Goal: Task Accomplishment & Management: Manage account settings

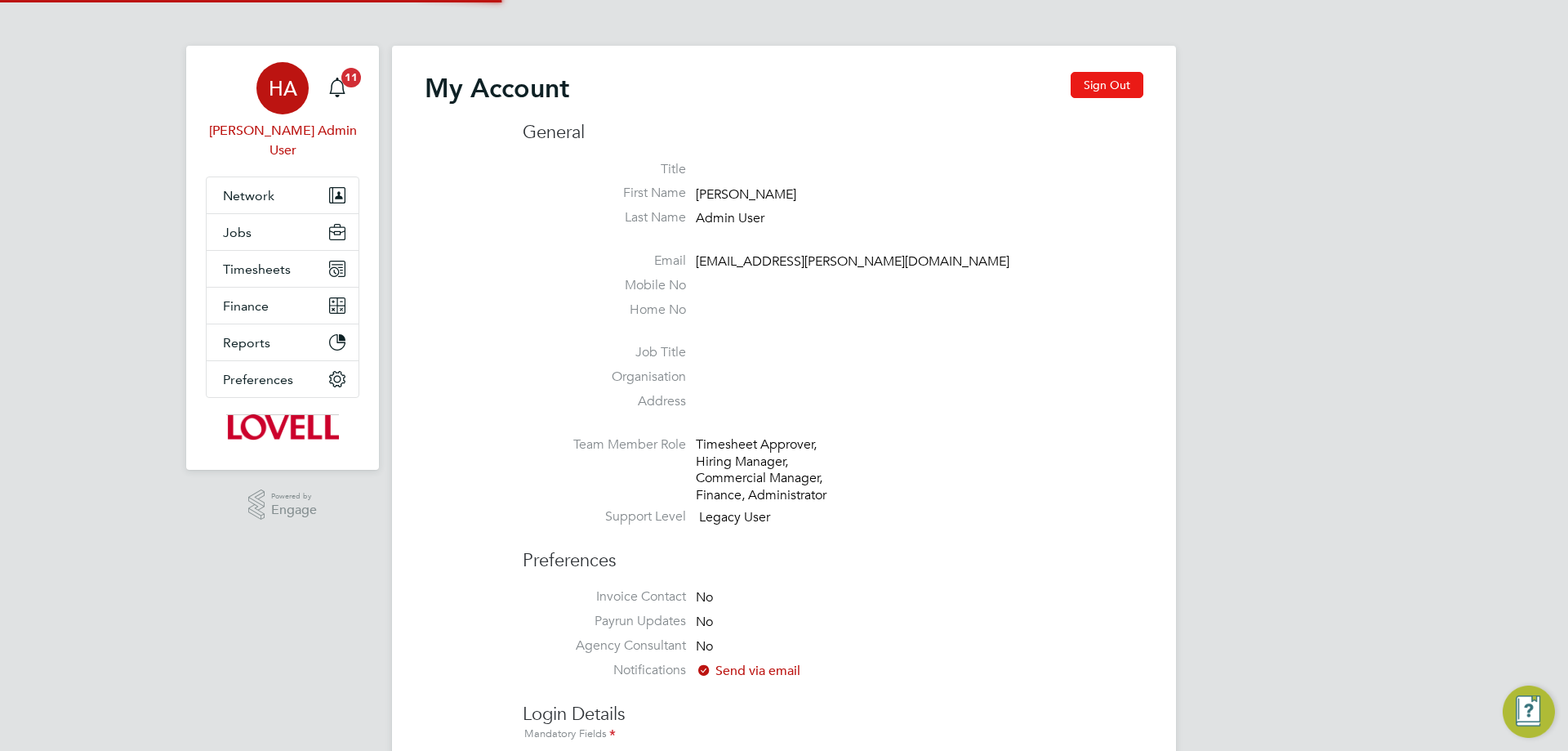
click at [1111, 83] on button "Sign Out" at bounding box center [1107, 85] width 73 height 26
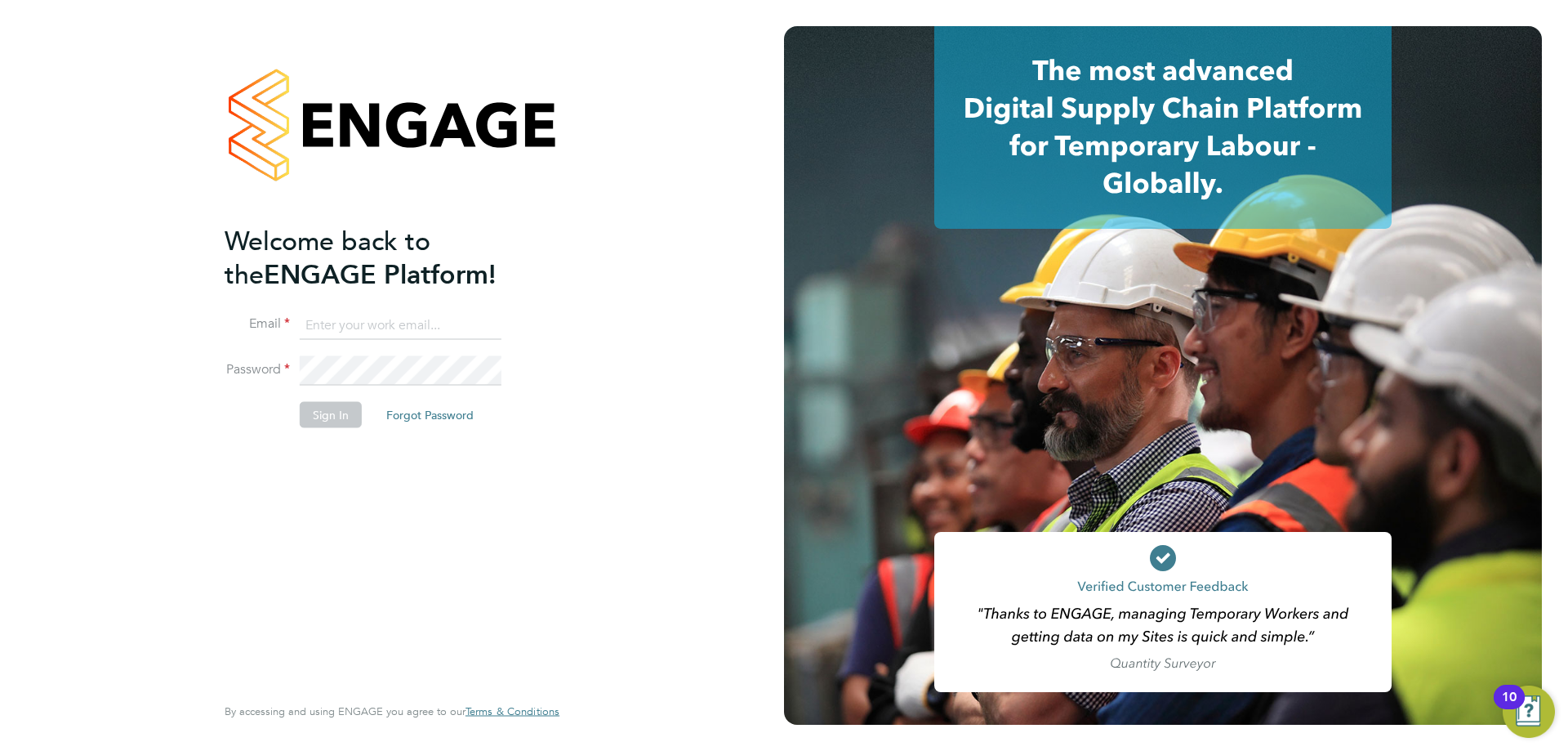
click at [333, 320] on input at bounding box center [400, 325] width 201 height 30
type input "[EMAIL_ADDRESS][PERSON_NAME][DOMAIN_NAME]"
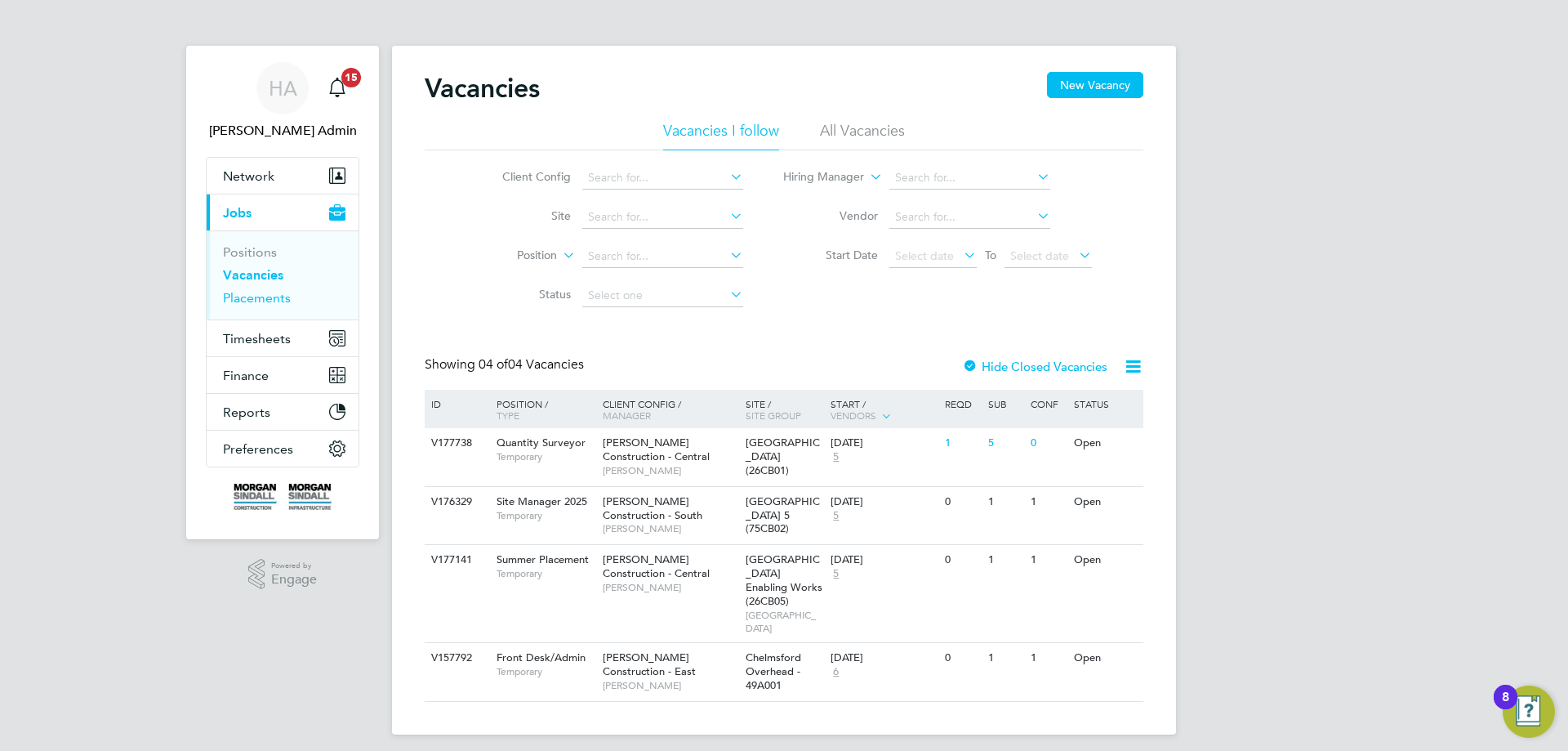
click at [258, 294] on link "Placements" at bounding box center [256, 297] width 68 height 15
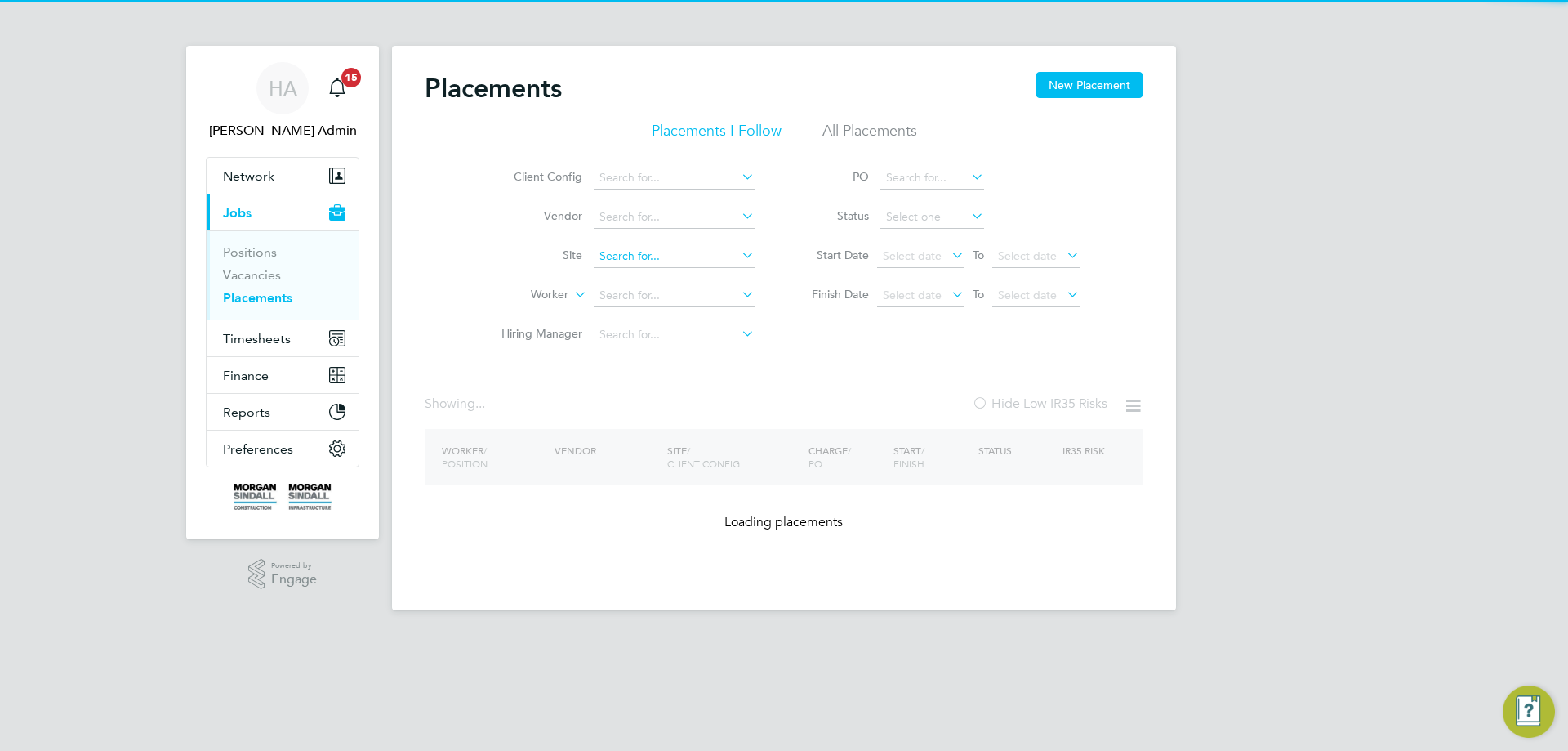
click at [871, 130] on li "All Placements" at bounding box center [869, 135] width 95 height 30
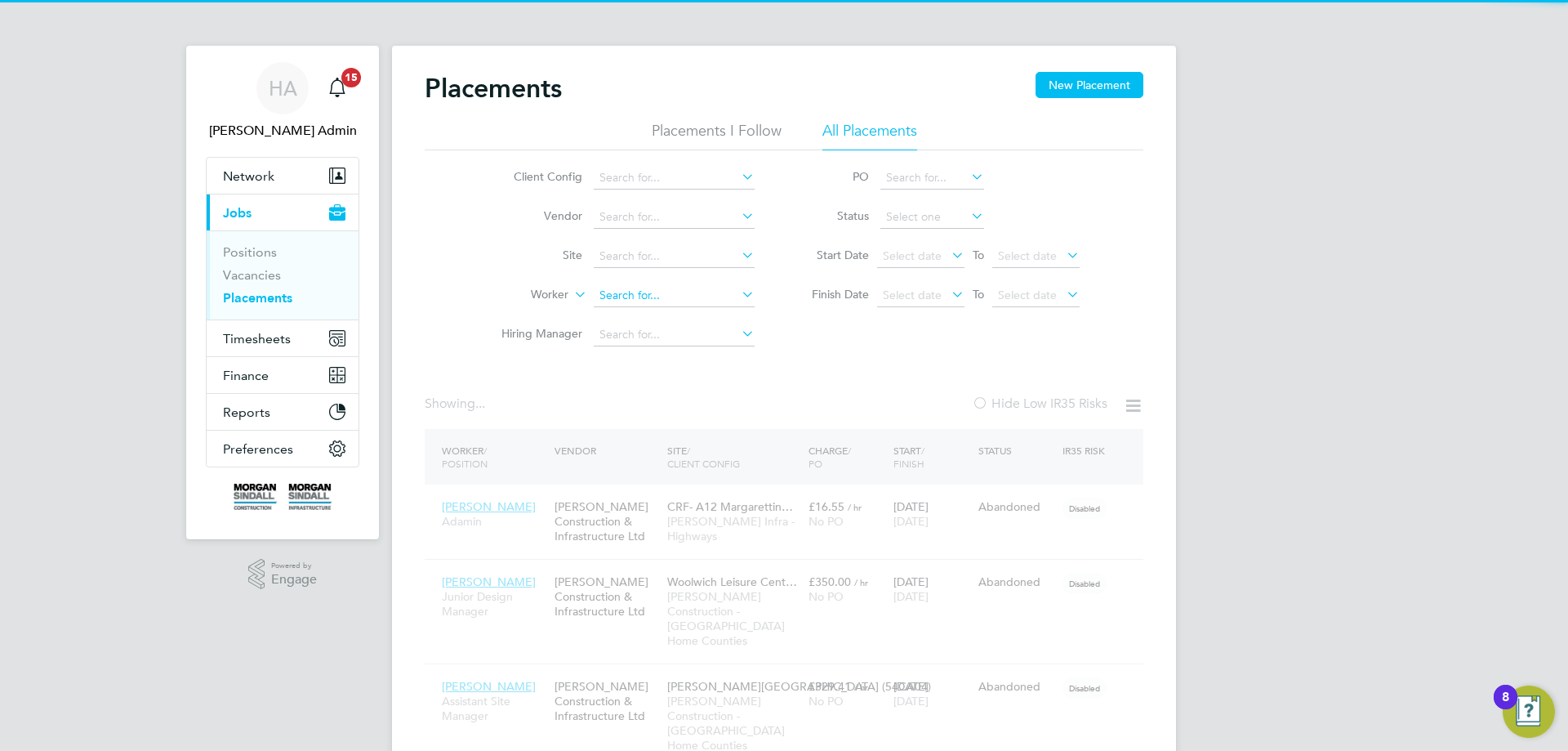
click at [633, 291] on input at bounding box center [674, 295] width 161 height 23
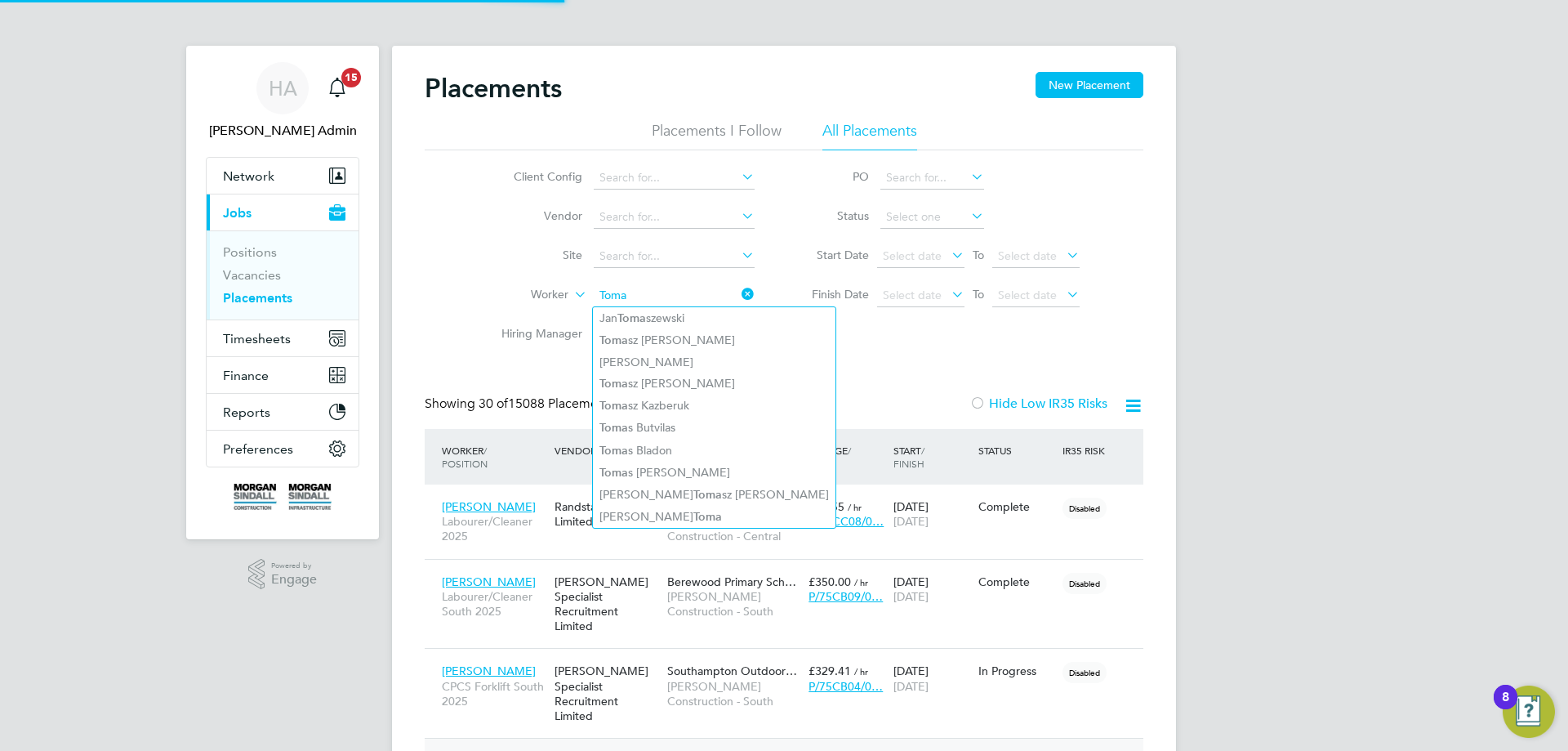
type input "Toma"
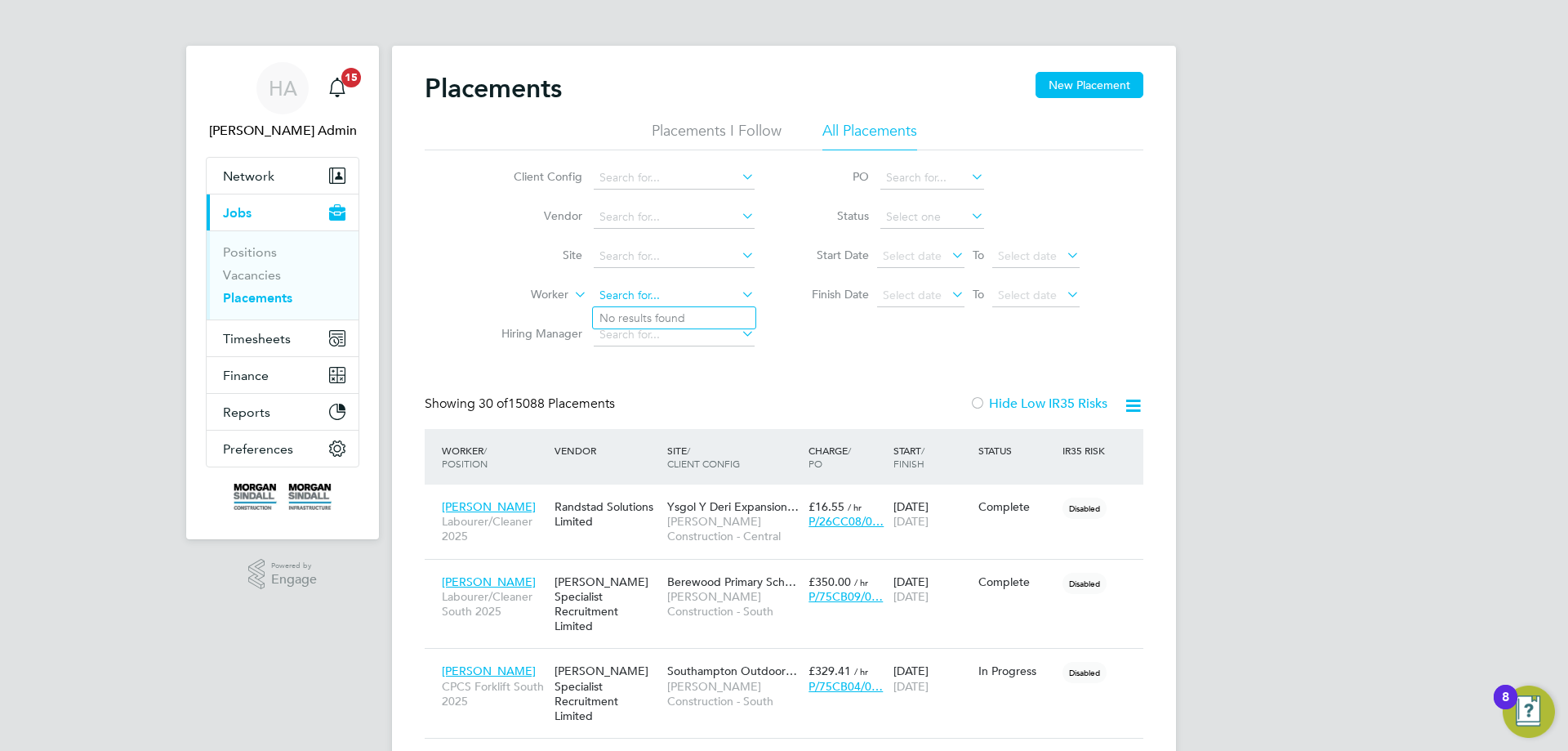
click at [608, 290] on input at bounding box center [674, 295] width 161 height 23
paste input "Madaj"
click at [791, 312] on b "Madaj" at bounding box center [838, 318] width 95 height 14
type input "Tomasz Pawel Madaj"
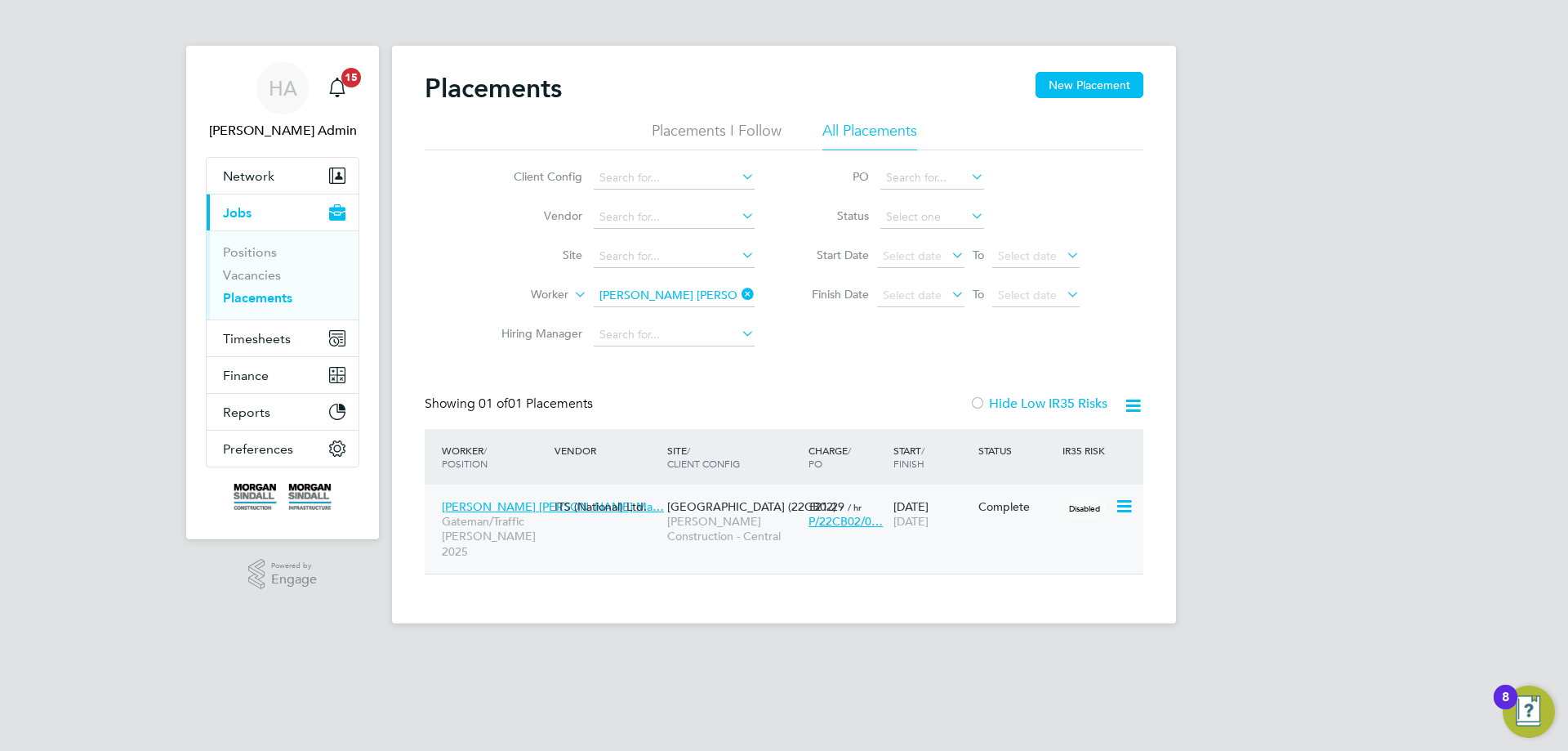
click at [634, 544] on div "Tomasz Pawel Ma… Gateman/Traffic Marshall 2025 ITS (National) Ltd. Hexham Road …" at bounding box center [784, 529] width 719 height 89
click at [691, 511] on span "Hexham Road (22CB02)" at bounding box center [751, 506] width 169 height 14
click at [297, 88] on div "HA" at bounding box center [283, 88] width 52 height 52
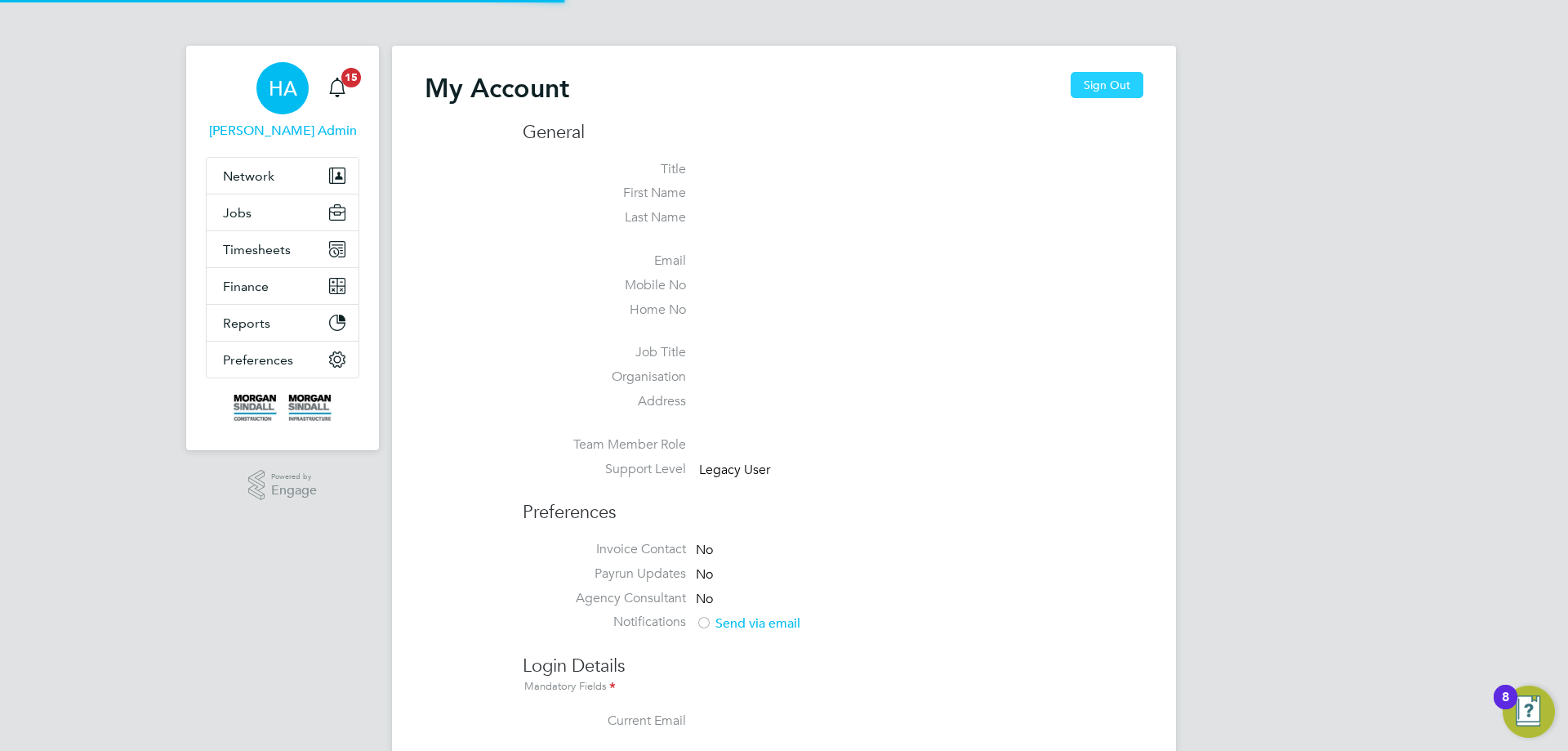
click at [1114, 85] on button "Sign Out" at bounding box center [1107, 85] width 73 height 26
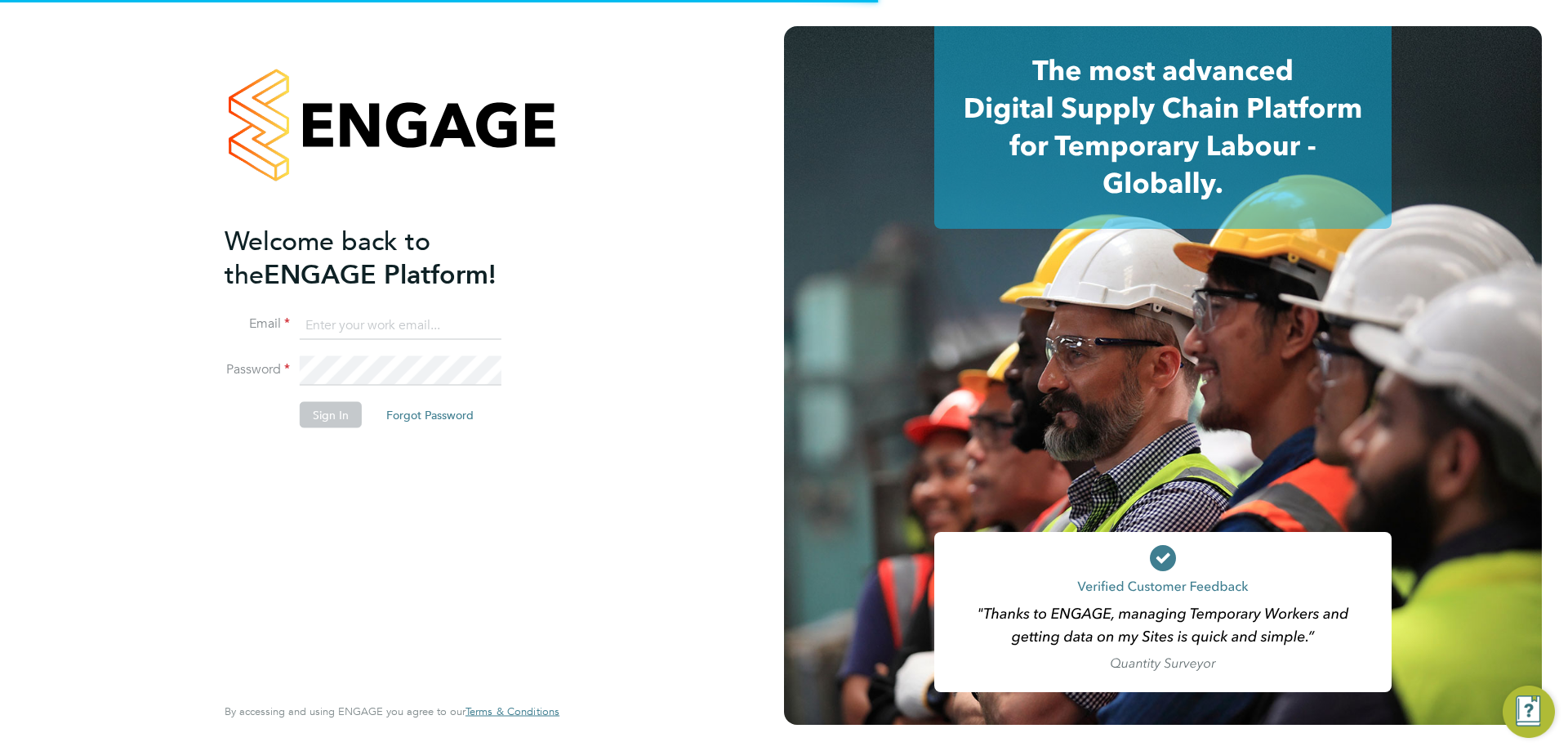
click at [396, 321] on input at bounding box center [400, 325] width 201 height 30
type input "[EMAIL_ADDRESS][PERSON_NAME][DOMAIN_NAME]"
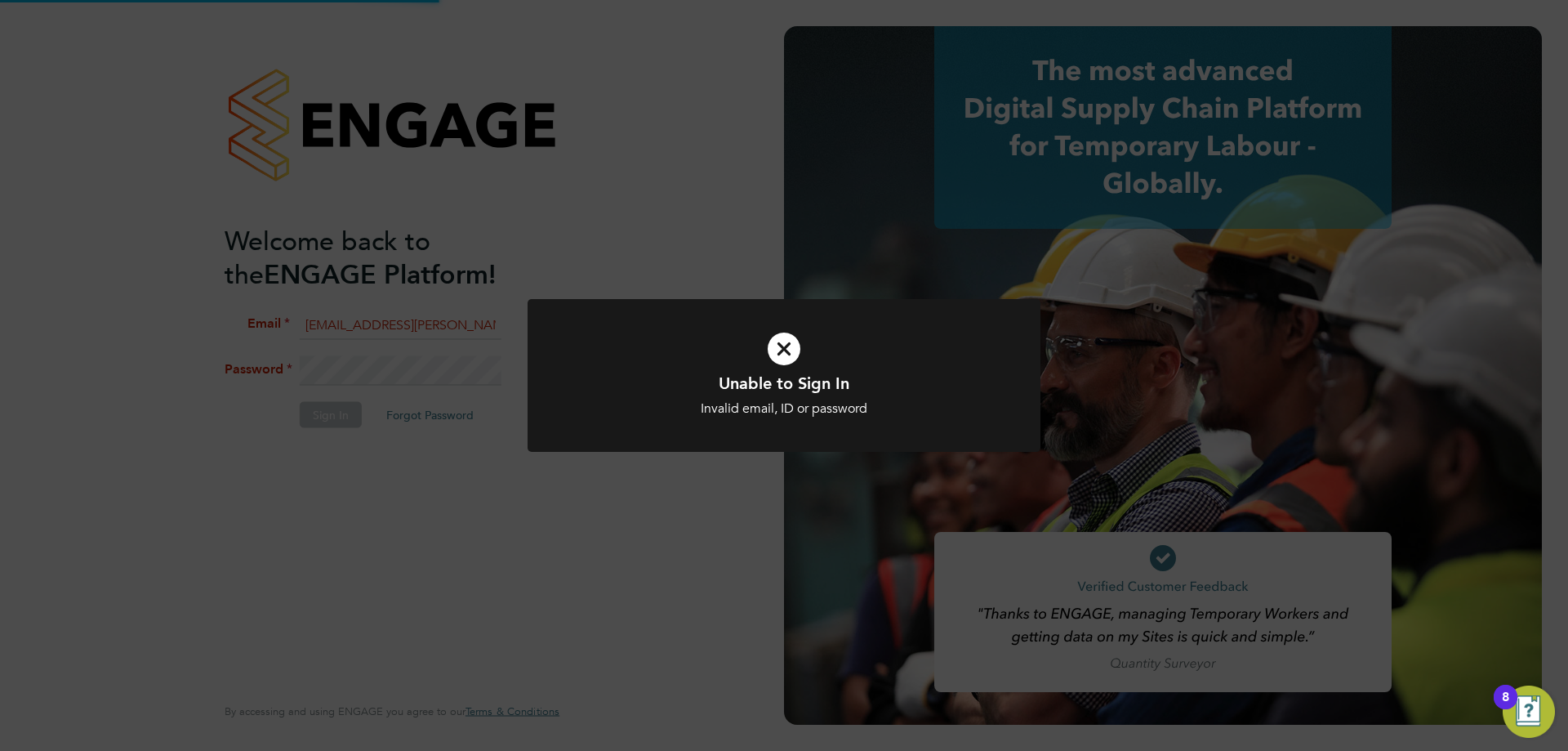
click at [419, 365] on div "Unable to Sign In Invalid email, ID or password Cancel Okay" at bounding box center [784, 376] width 1568 height 751
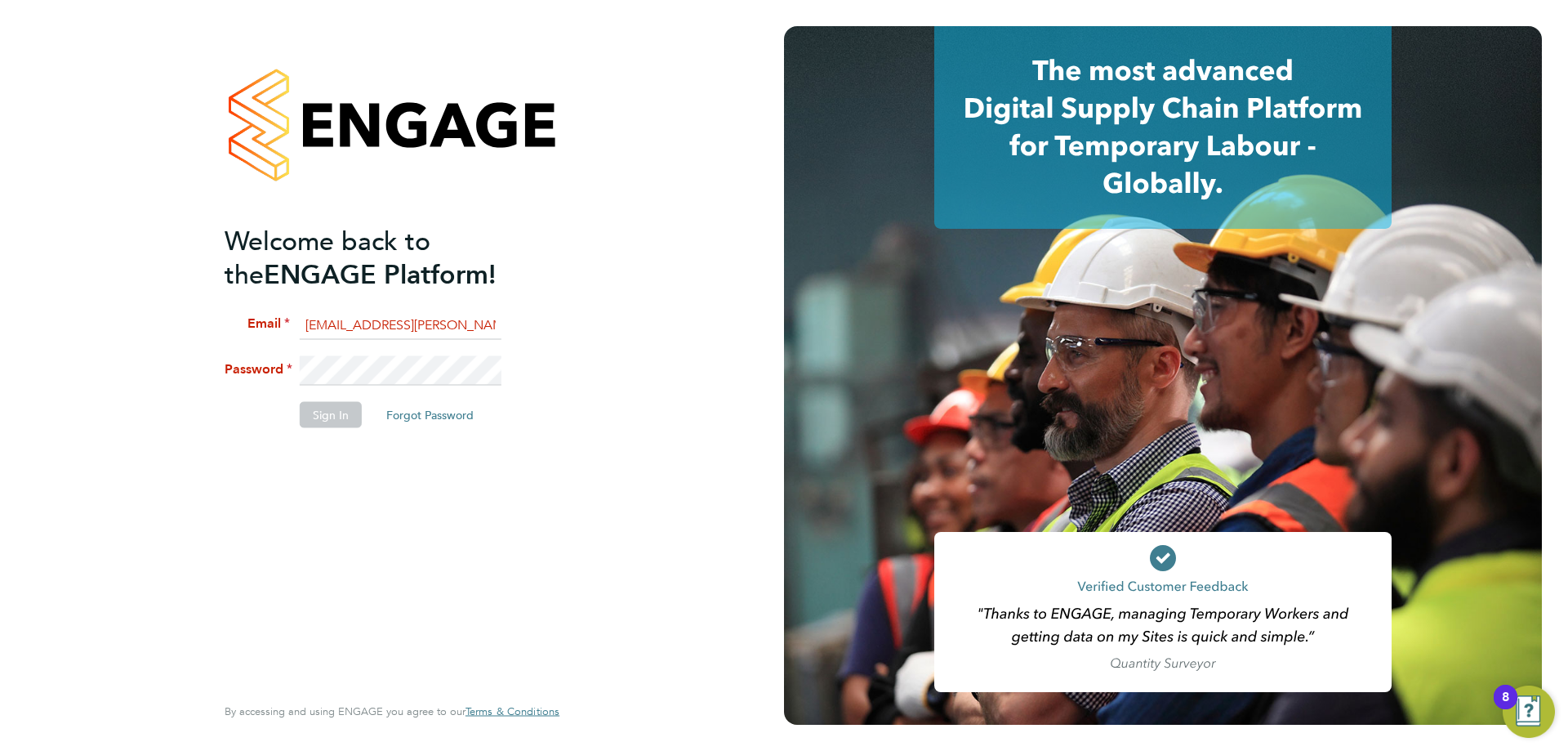
click at [241, 374] on li "Password" at bounding box center [384, 378] width 319 height 46
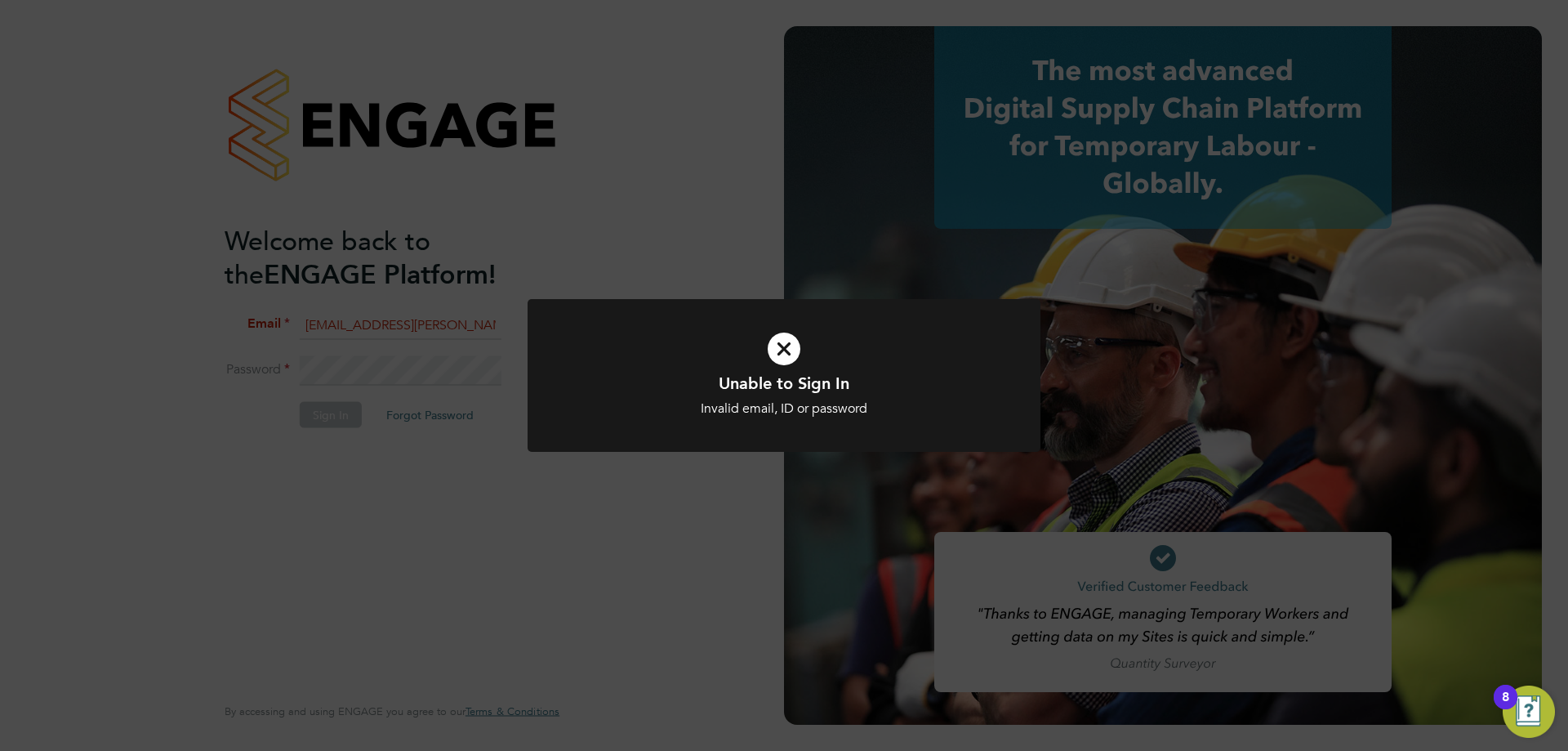
drag, startPoint x: 273, startPoint y: 362, endPoint x: 400, endPoint y: 359, distance: 127.0
click at [274, 361] on div "Unable to Sign In Invalid email, ID or password Cancel Okay" at bounding box center [784, 376] width 1568 height 751
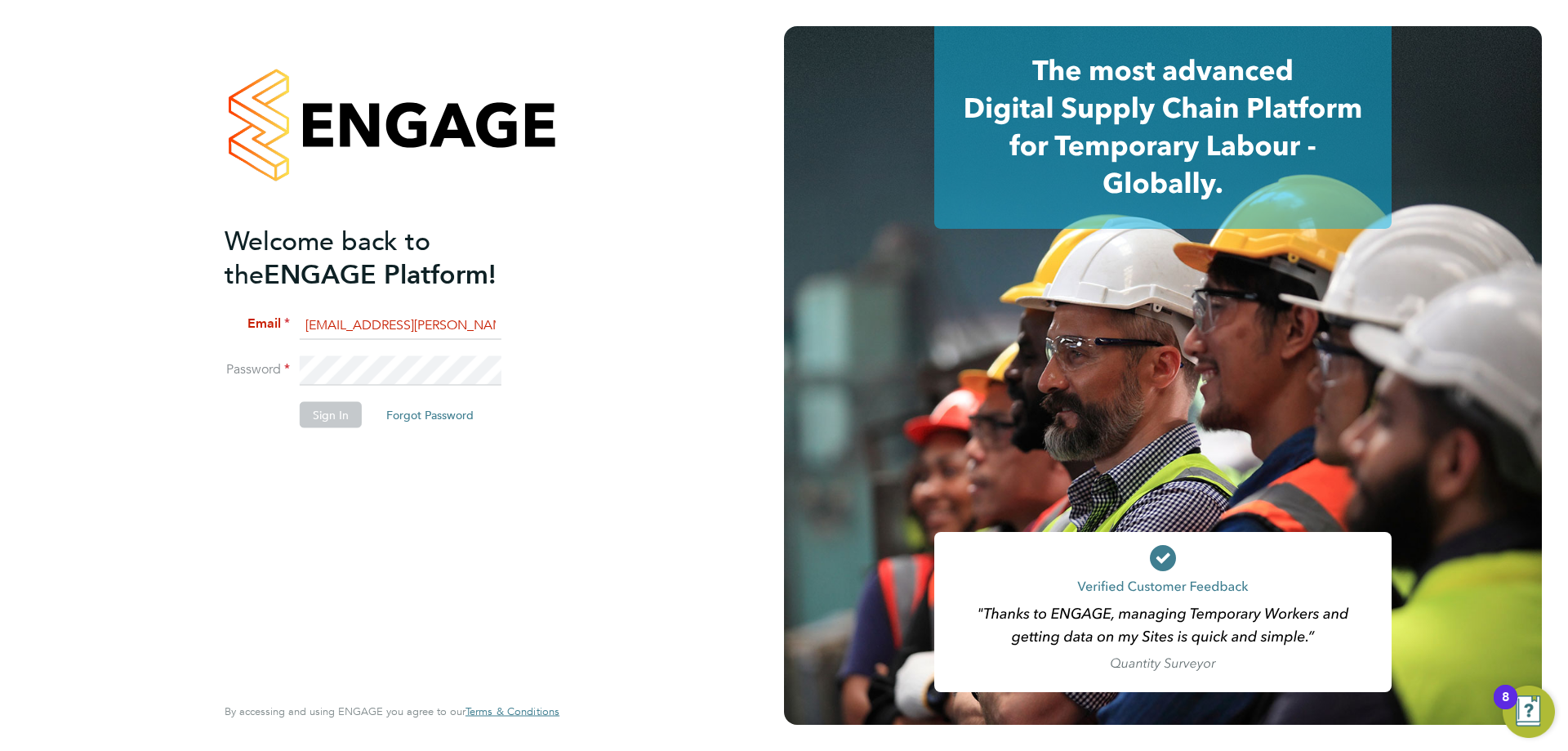
click at [260, 380] on li "Password" at bounding box center [384, 378] width 319 height 46
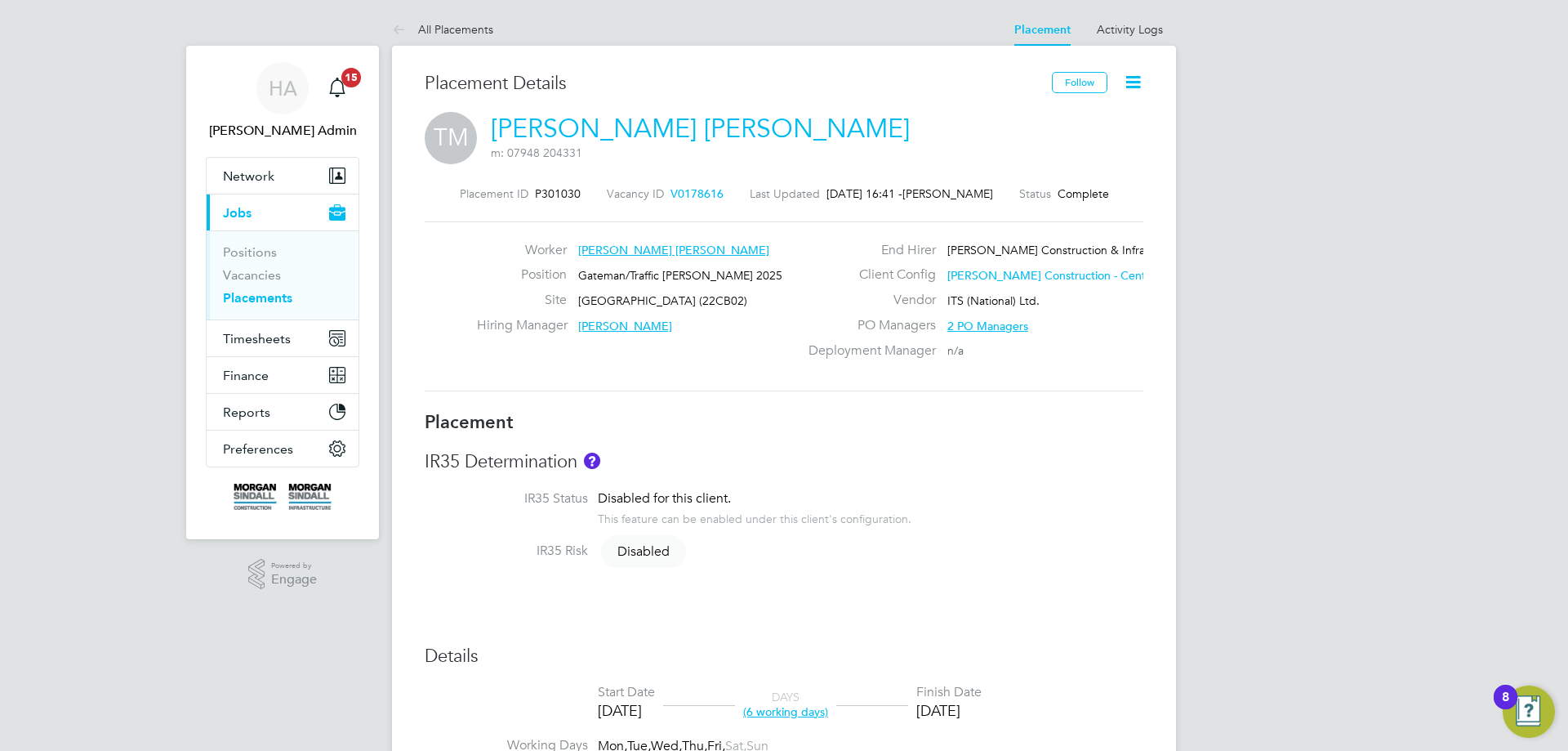
click at [1135, 82] on icon at bounding box center [1133, 82] width 21 height 21
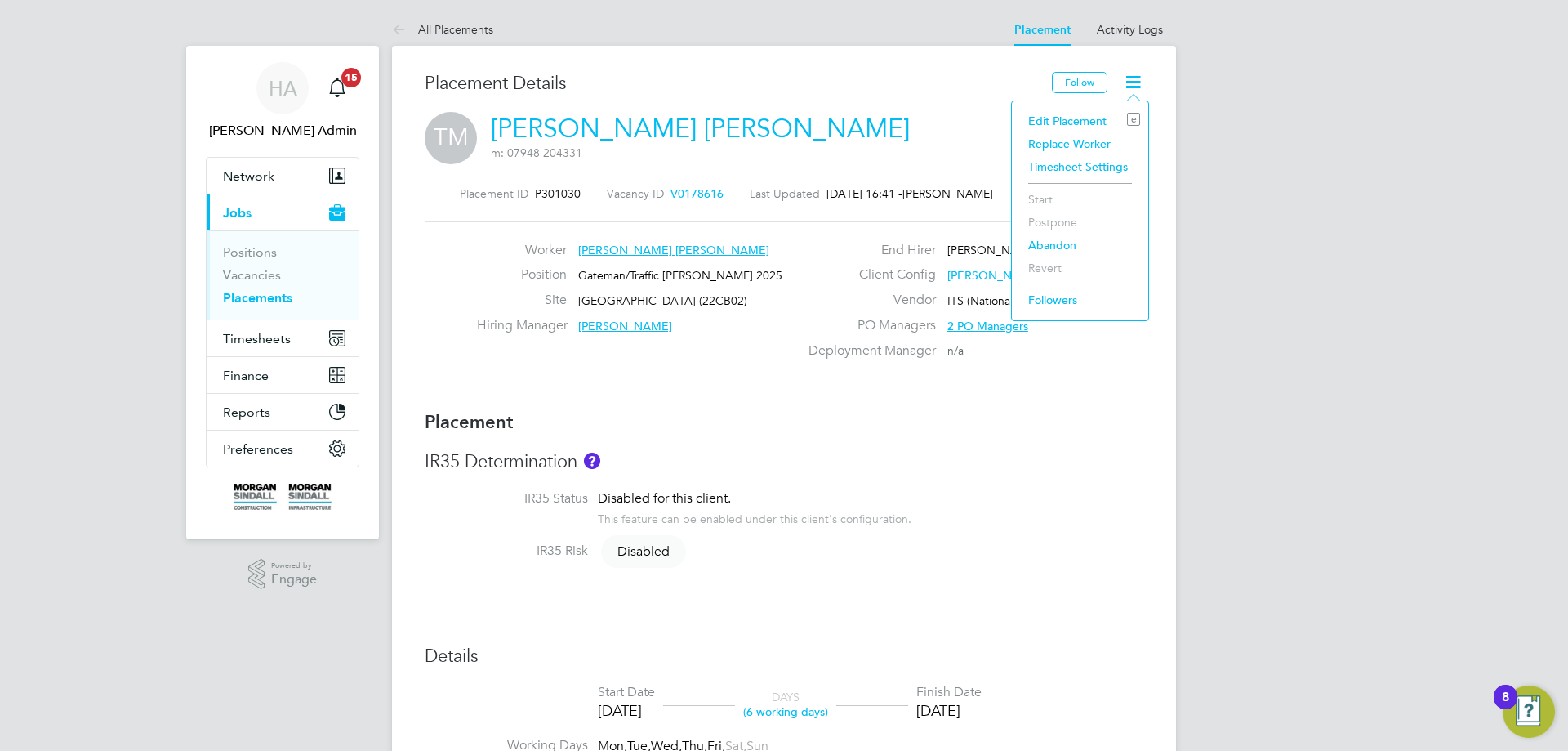
click at [1070, 111] on li "Edit Placement e" at bounding box center [1080, 120] width 120 height 23
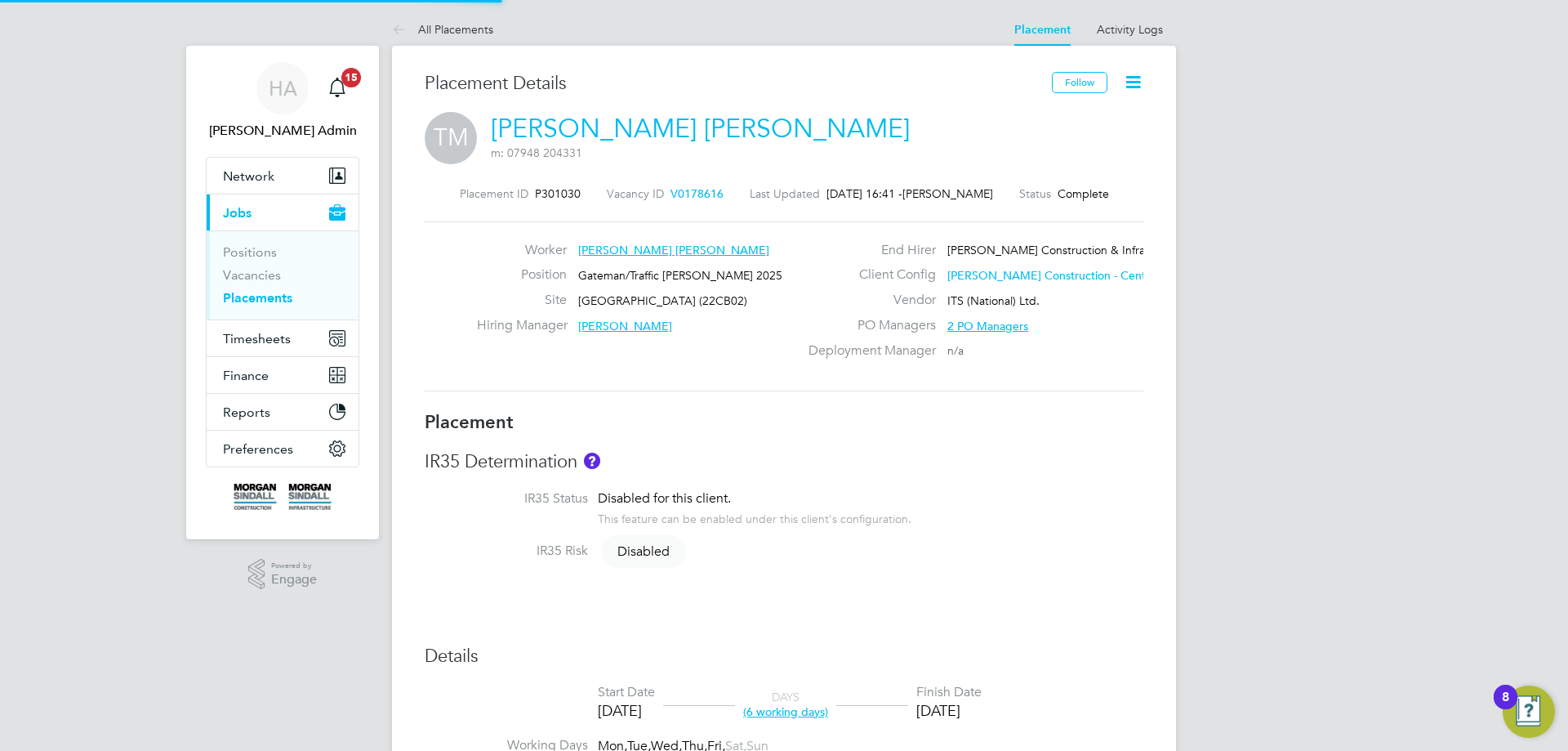
type input "Ricardo Moreira"
type input "[DATE]"
type input "08:00"
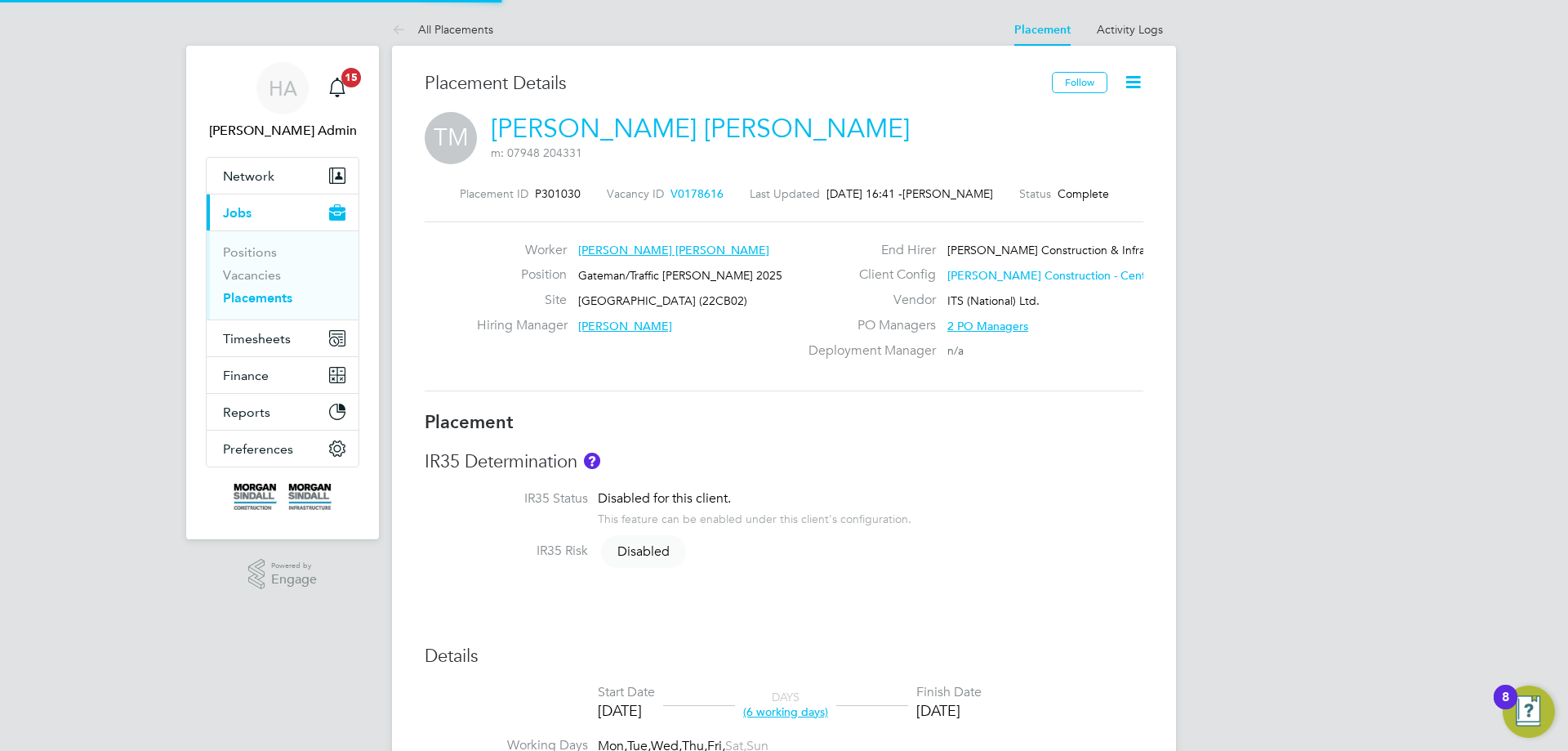
type input "18:00"
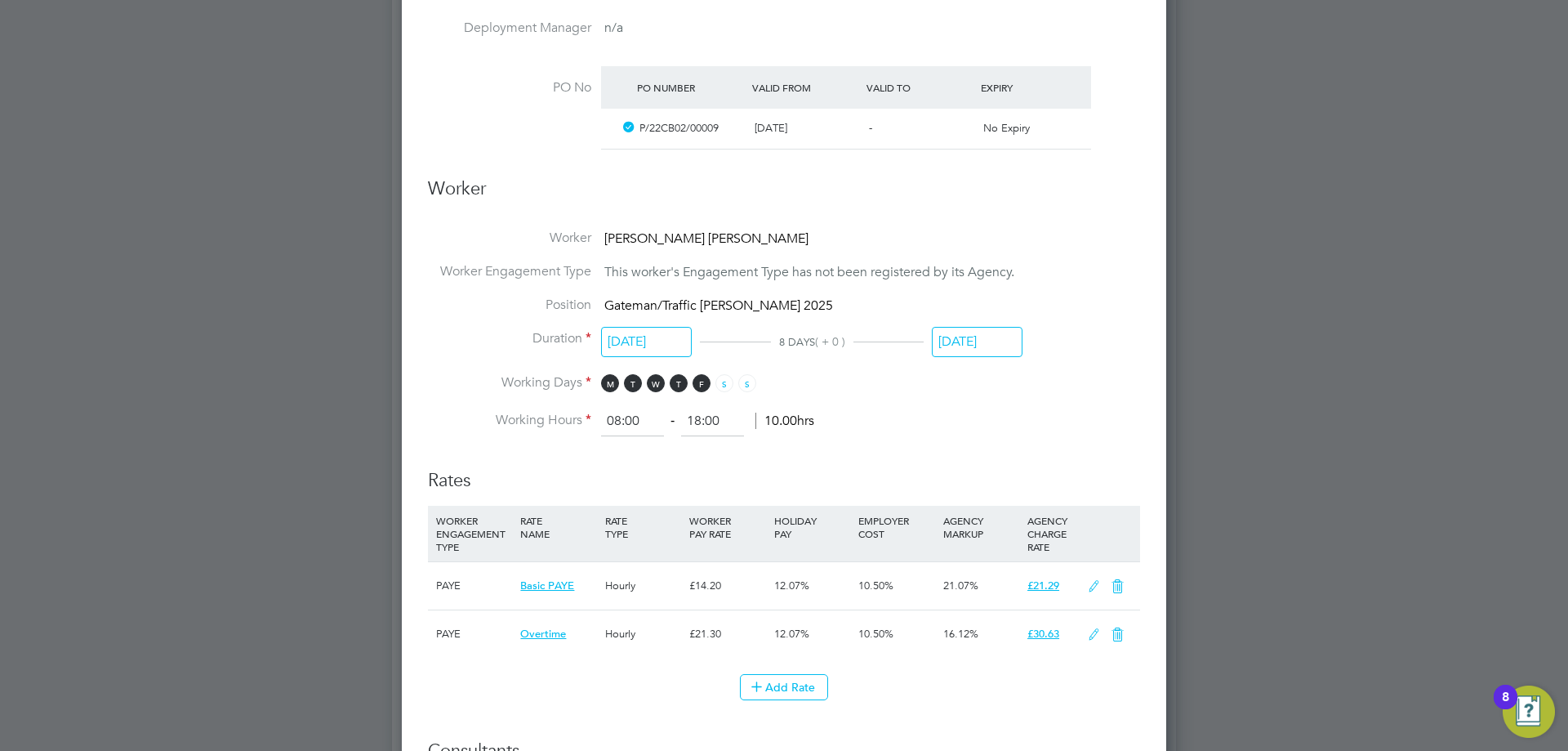
click at [981, 351] on input "[DATE]" at bounding box center [977, 341] width 90 height 30
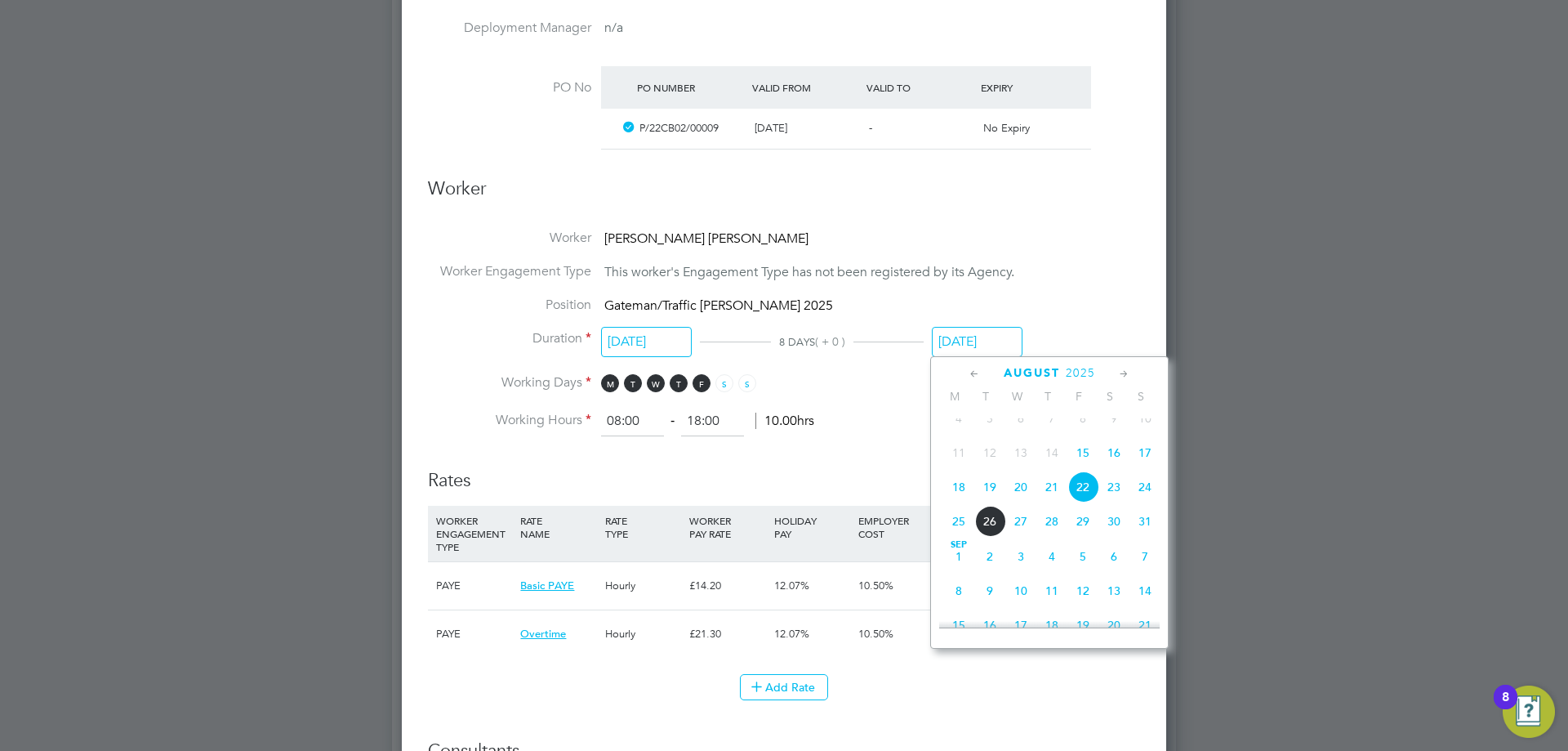
click at [988, 536] on span "26" at bounding box center [989, 521] width 31 height 31
type input "26 Aug 2025"
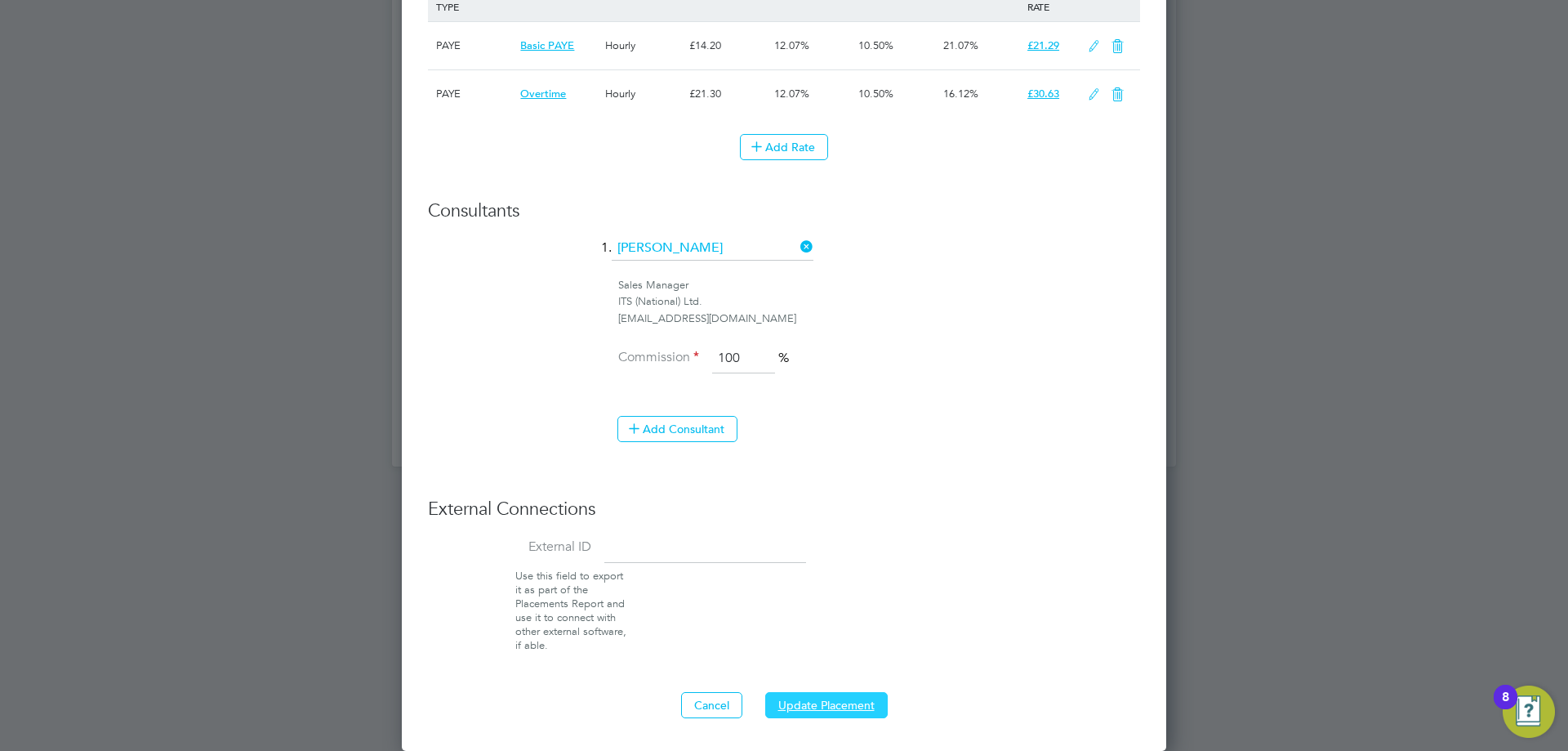
click at [815, 704] on button "Update Placement" at bounding box center [827, 704] width 123 height 26
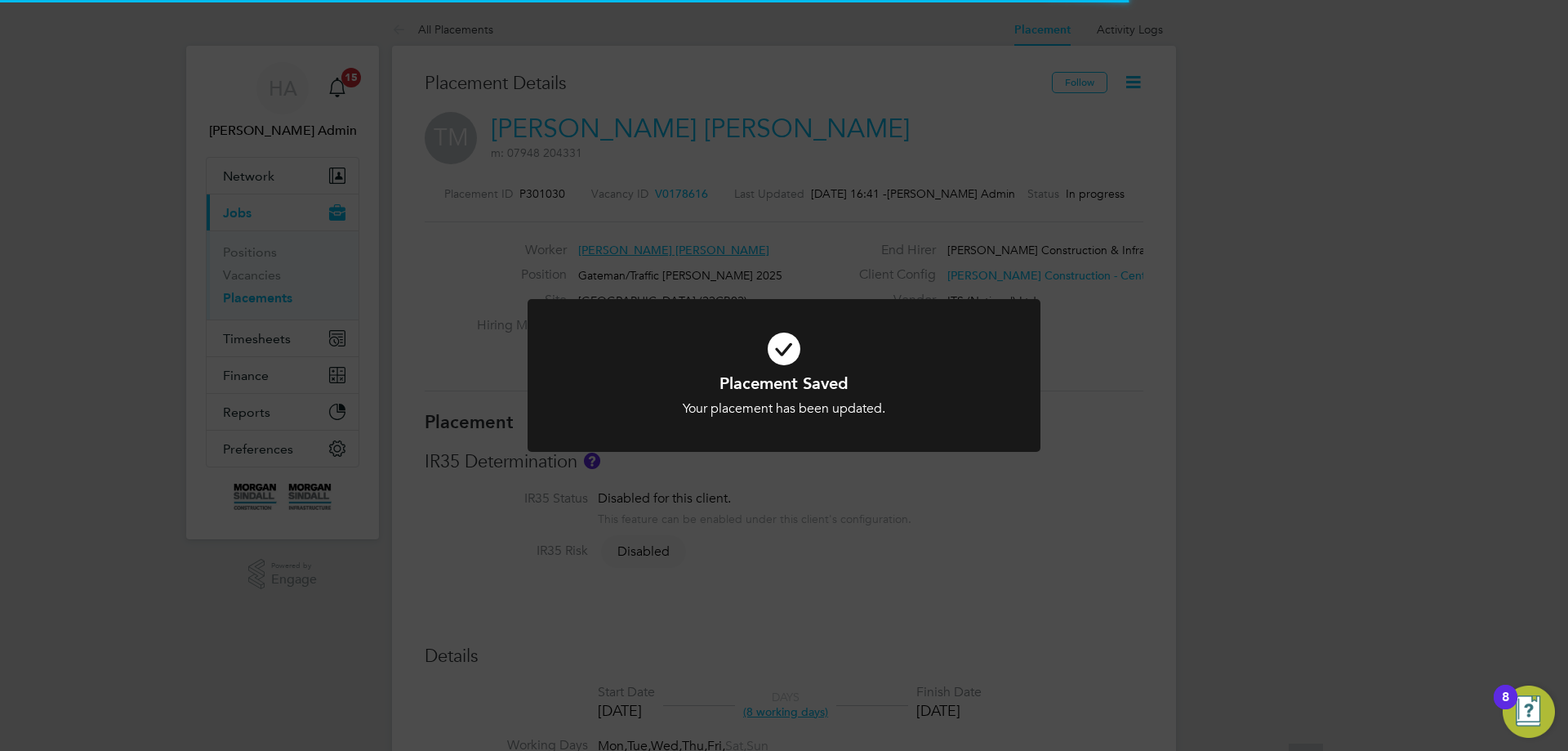
click at [343, 440] on div "Placement Saved Your placement has been updated. Cancel Okay" at bounding box center [784, 376] width 1568 height 751
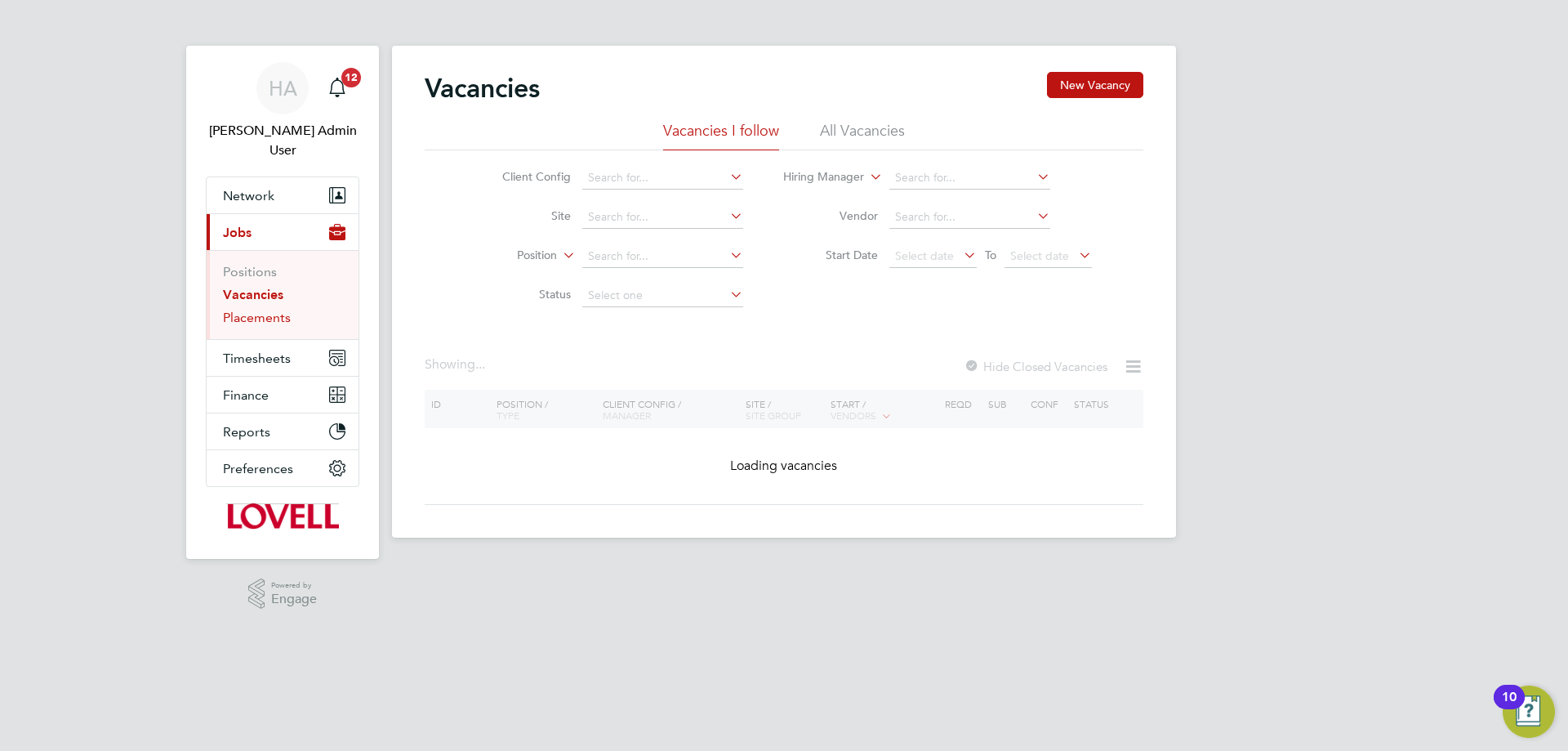
click at [245, 310] on link "Placements" at bounding box center [256, 317] width 68 height 15
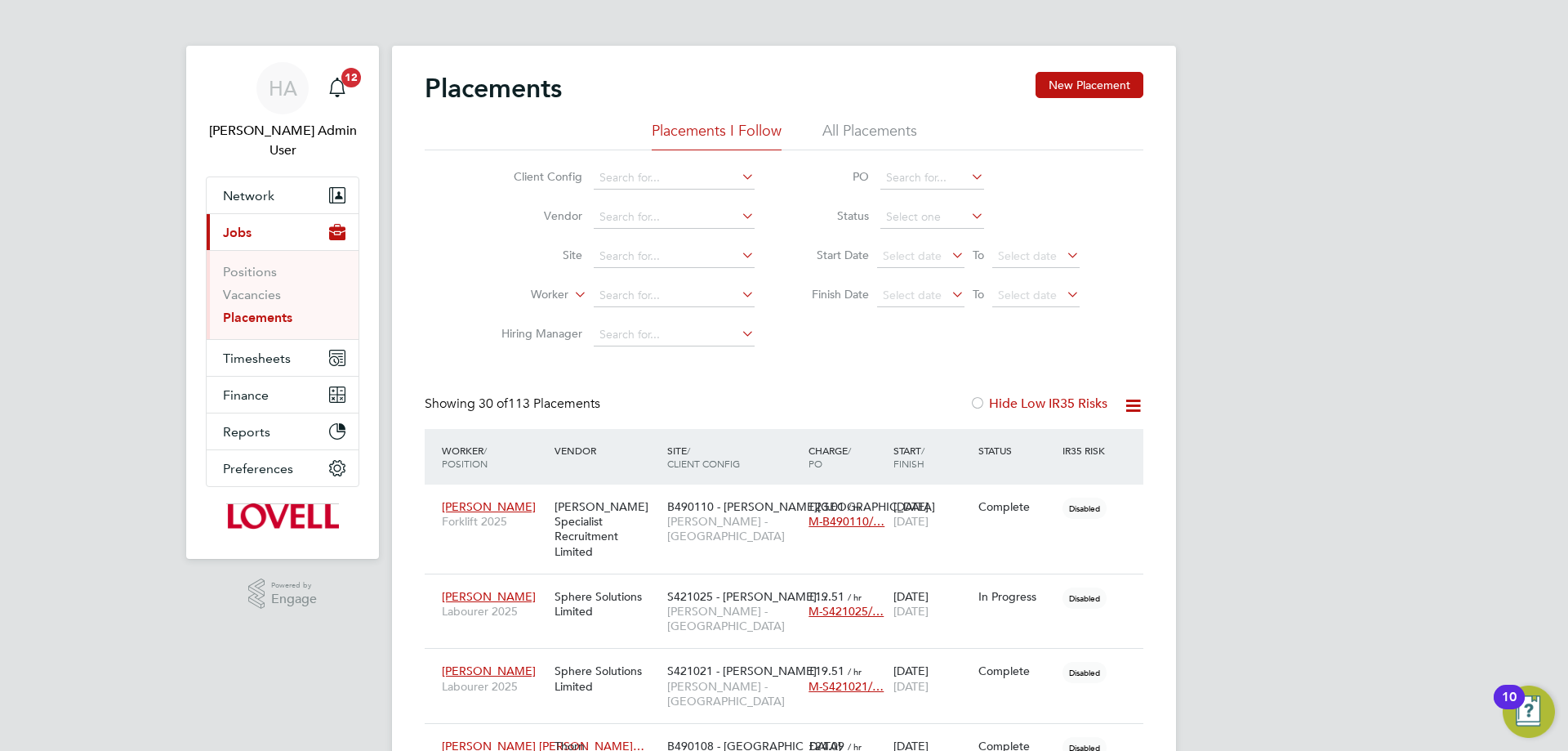
click at [866, 134] on li "All Placements" at bounding box center [869, 135] width 95 height 30
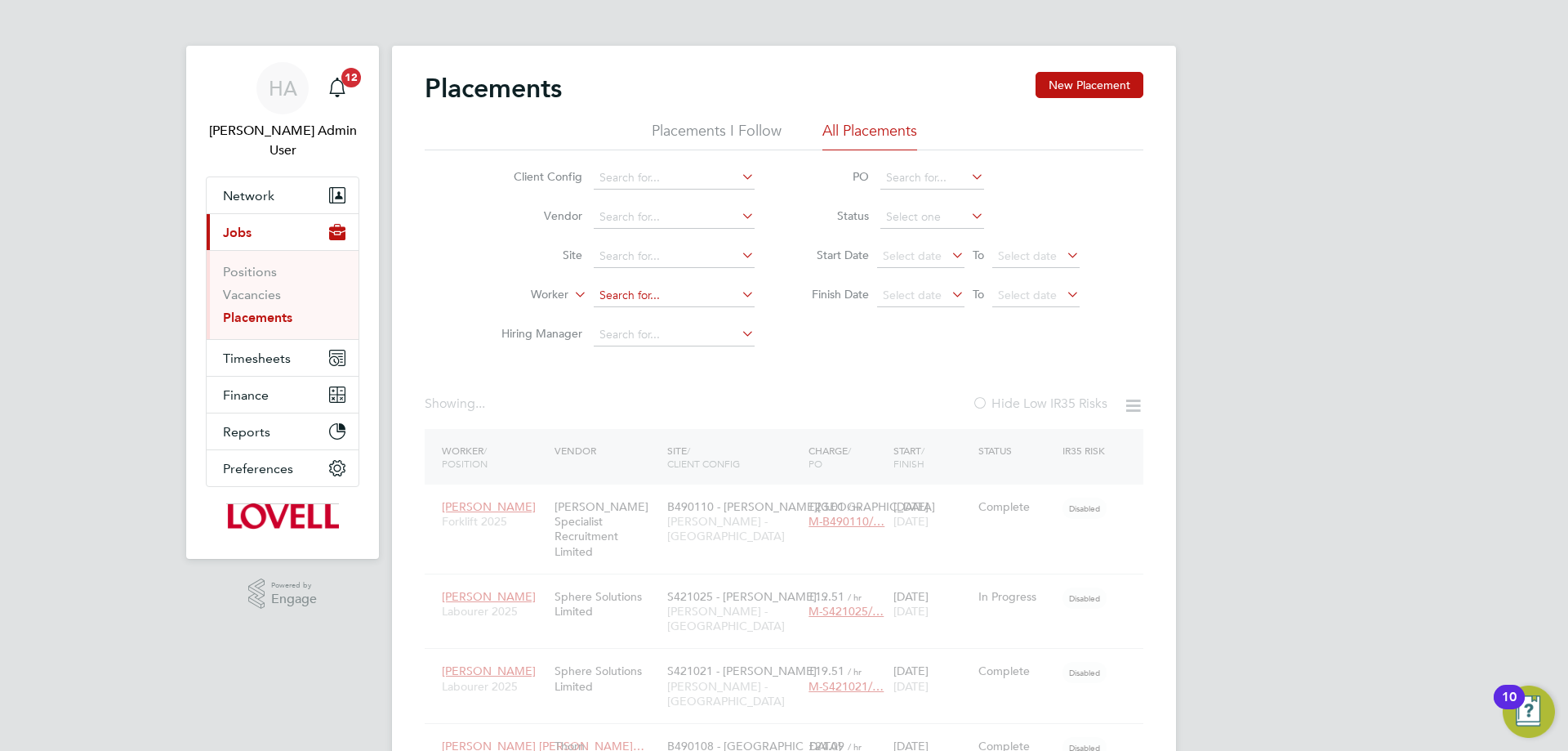
click at [654, 293] on input at bounding box center [674, 295] width 161 height 23
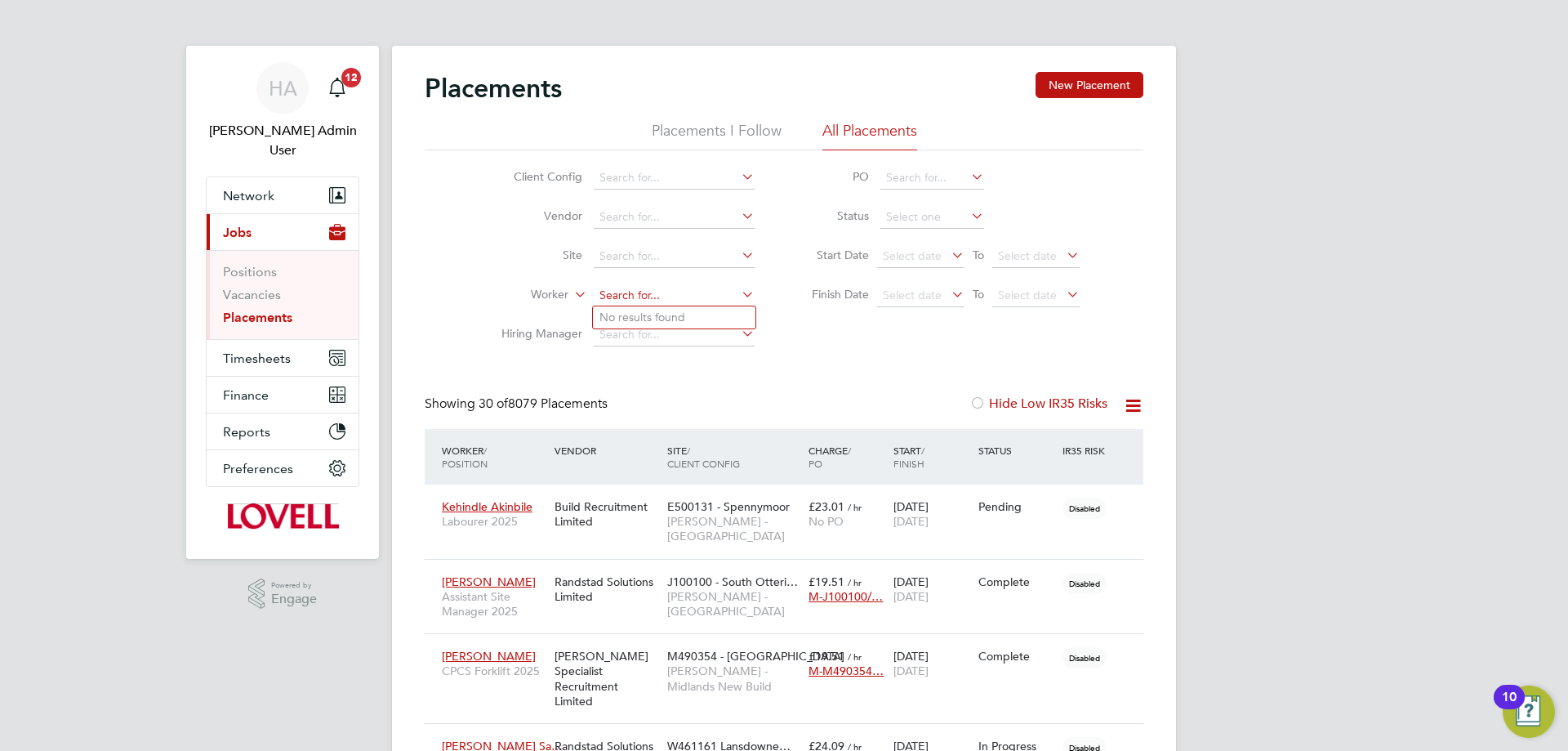
paste input "Martin McCabe"
type input "Martin Mc"
click at [467, 231] on div "Client Config Vendor Site Worker Martin Mc Hiring Manager PO Status Start Date …" at bounding box center [784, 252] width 719 height 204
